Goal: Task Accomplishment & Management: Use online tool/utility

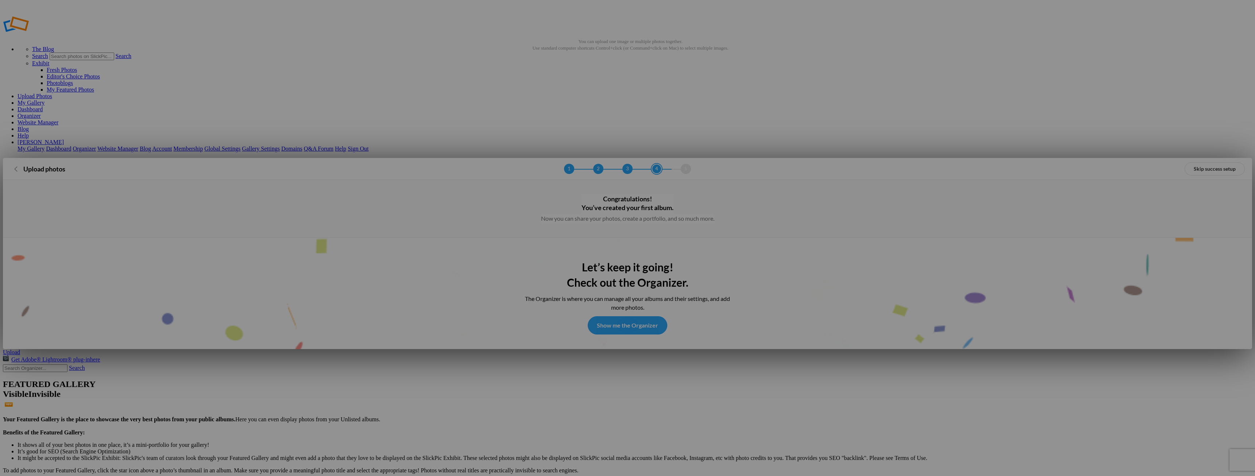
click at [651, 316] on link "Show me the Organizer" at bounding box center [628, 325] width 80 height 18
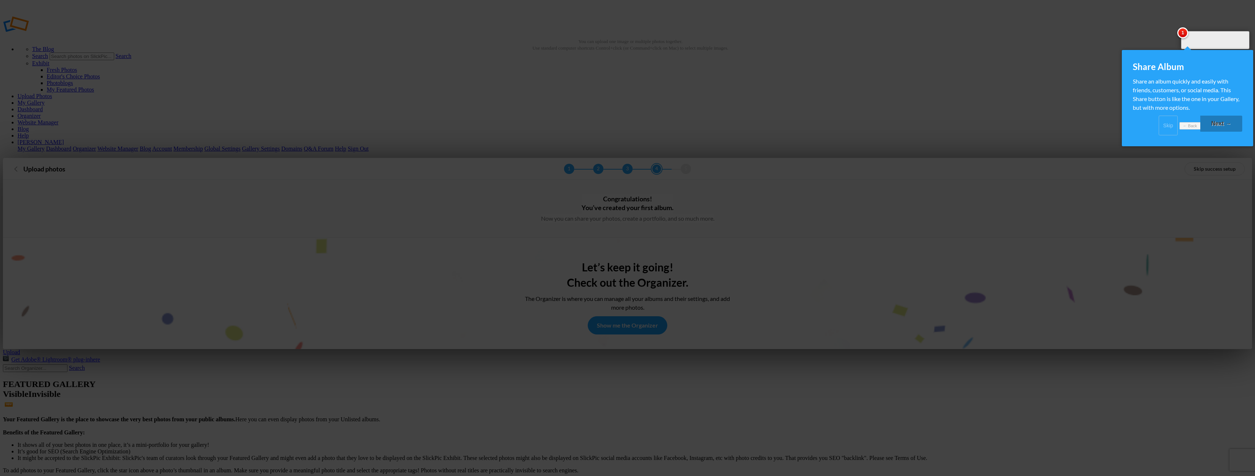
click at [1219, 128] on link "Next →" at bounding box center [1221, 124] width 42 height 16
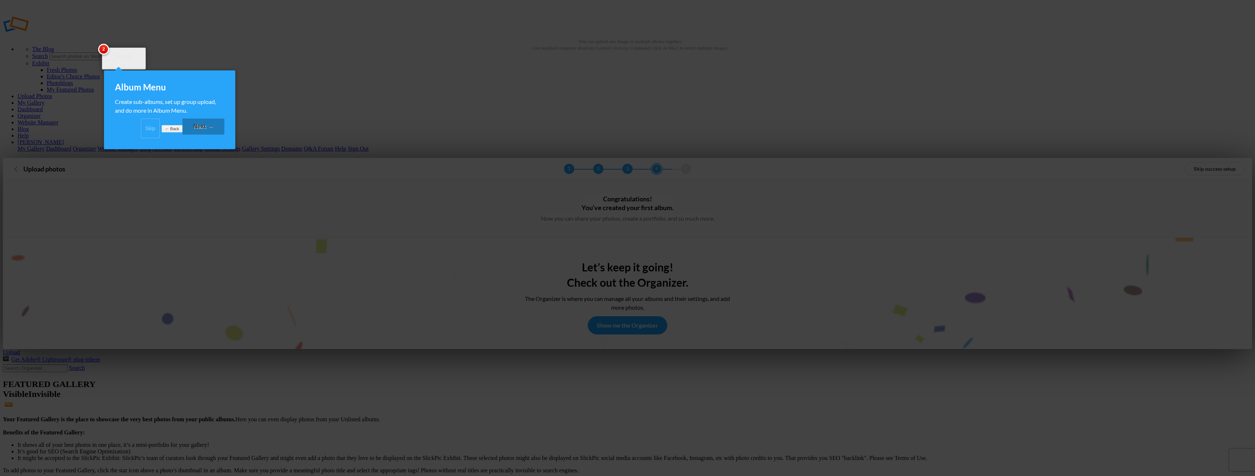
click at [198, 135] on link "Next →" at bounding box center [203, 127] width 42 height 16
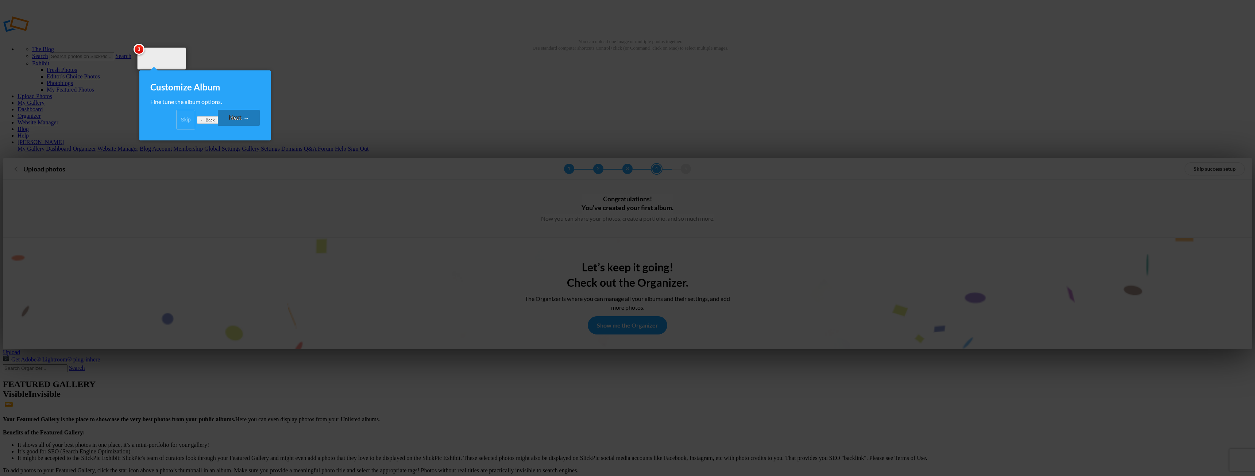
click at [232, 126] on link "Next →" at bounding box center [239, 118] width 42 height 16
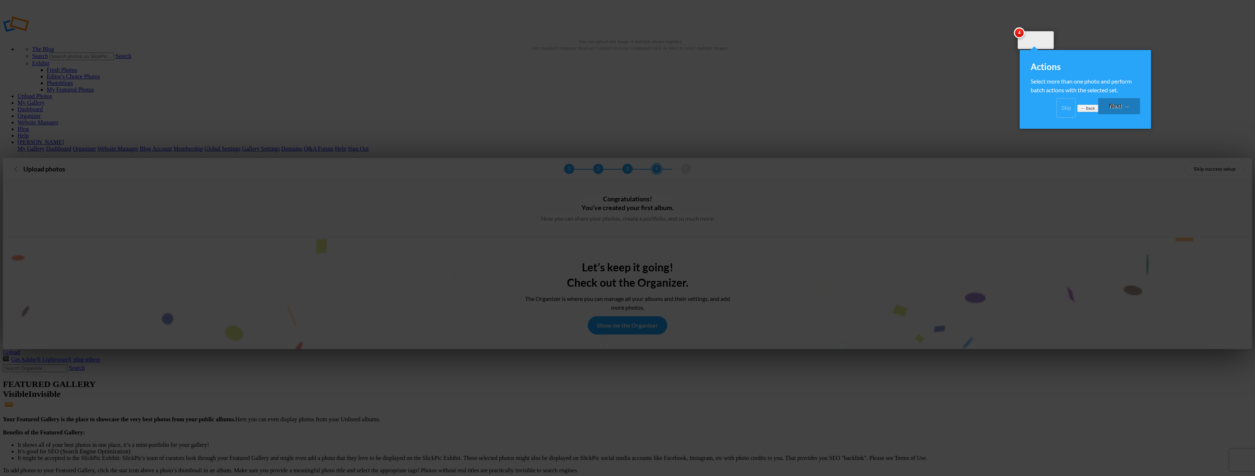
click at [1120, 114] on link "Next →" at bounding box center [1119, 106] width 42 height 16
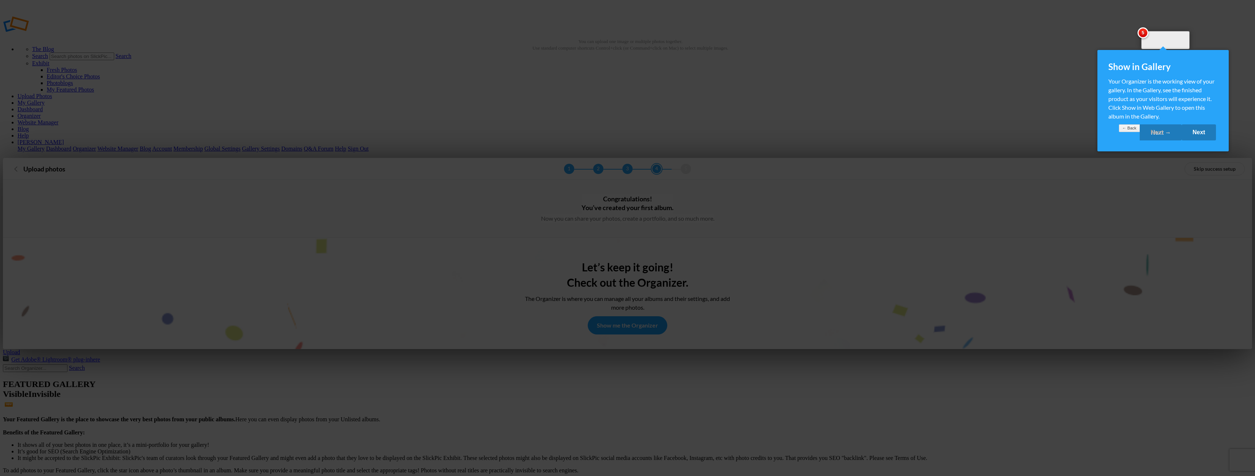
click at [1194, 140] on link "Next" at bounding box center [1199, 132] width 35 height 16
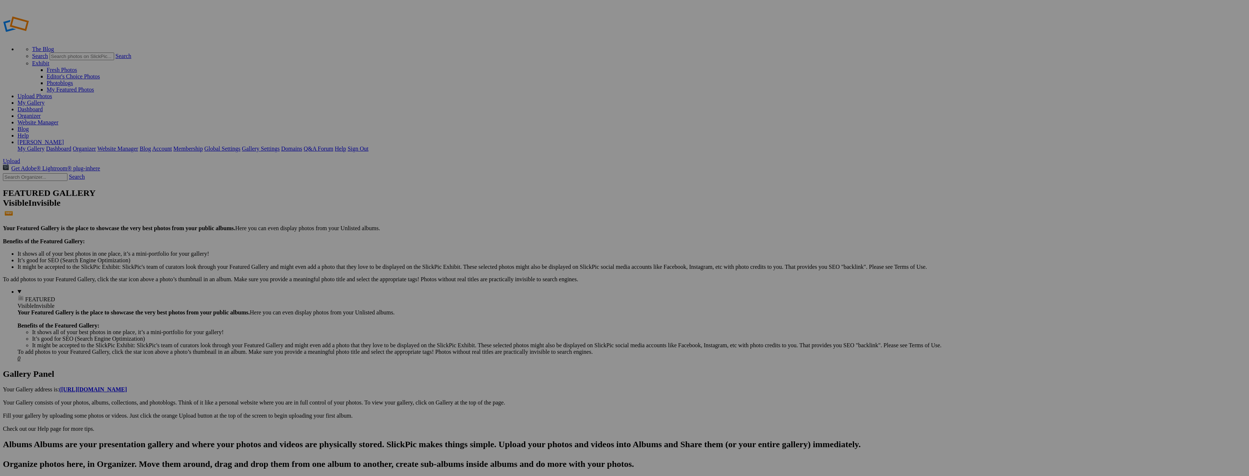
click at [58, 119] on link "Website Manager" at bounding box center [38, 122] width 41 height 6
